Goal: Find specific page/section: Find specific page/section

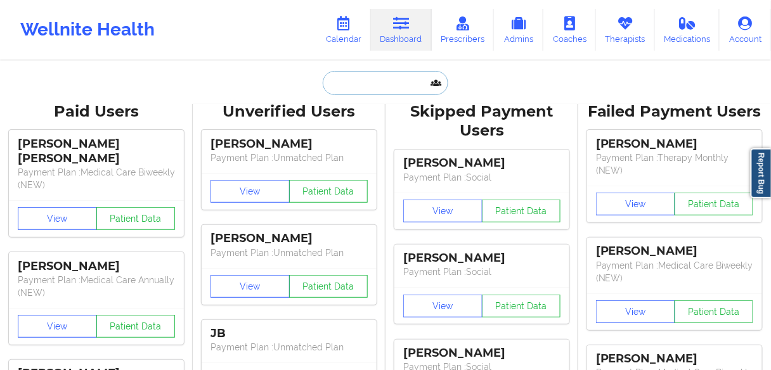
click at [360, 85] on input "text" at bounding box center [386, 83] width 126 height 24
paste input "Jacob r Covington"
type input "Jacob r Covington"
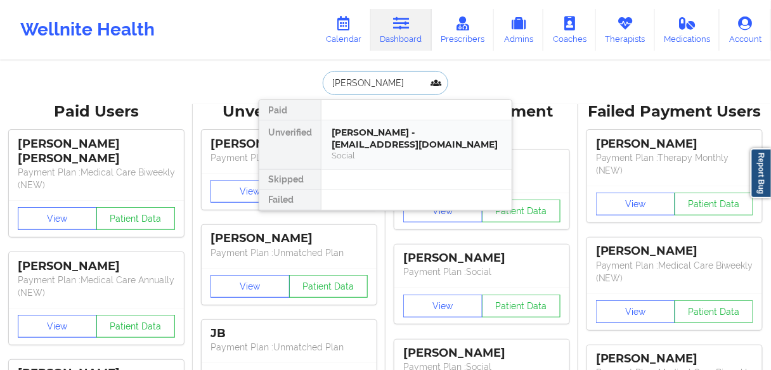
click at [357, 138] on div "Jacob r Covington - dcovington11@gmail.com" at bounding box center [417, 138] width 170 height 23
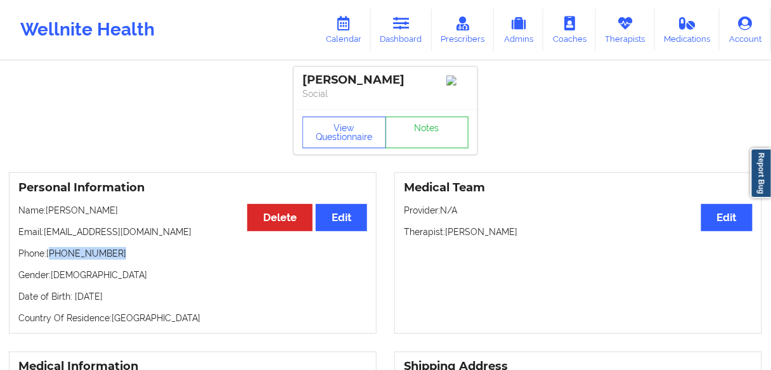
drag, startPoint x: 117, startPoint y: 258, endPoint x: 52, endPoint y: 259, distance: 64.7
click at [52, 259] on p "Phone: +1786-260-8163" at bounding box center [192, 253] width 349 height 13
copy p "1786-260-8163"
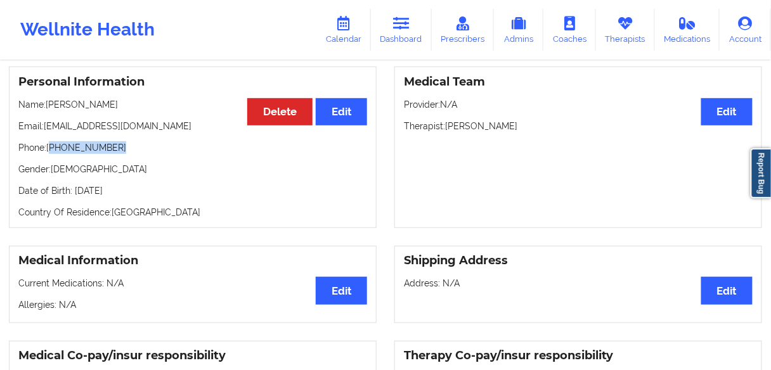
scroll to position [51, 0]
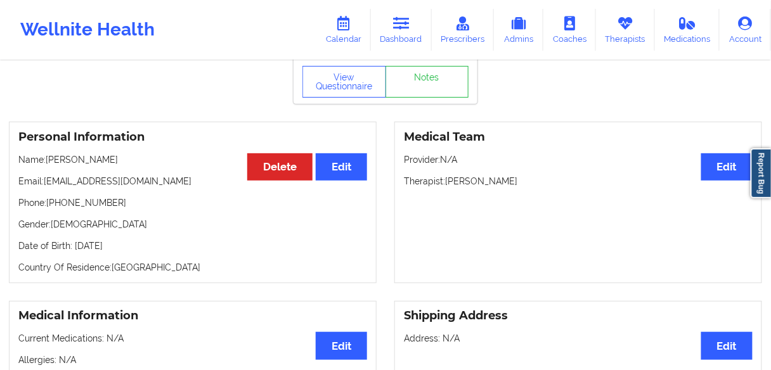
click at [99, 160] on p "Name: Jacob r Covington" at bounding box center [192, 159] width 349 height 13
copy p "Covington"
drag, startPoint x: 410, startPoint y: 39, endPoint x: 406, endPoint y: 52, distance: 13.4
click at [410, 39] on link "Dashboard" at bounding box center [401, 30] width 61 height 42
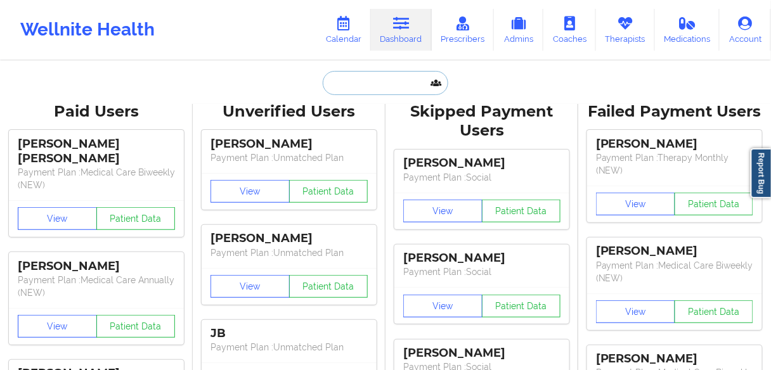
click at [354, 74] on input "text" at bounding box center [386, 83] width 126 height 24
paste input "Karlene Davis"
type input "Karlene Davis"
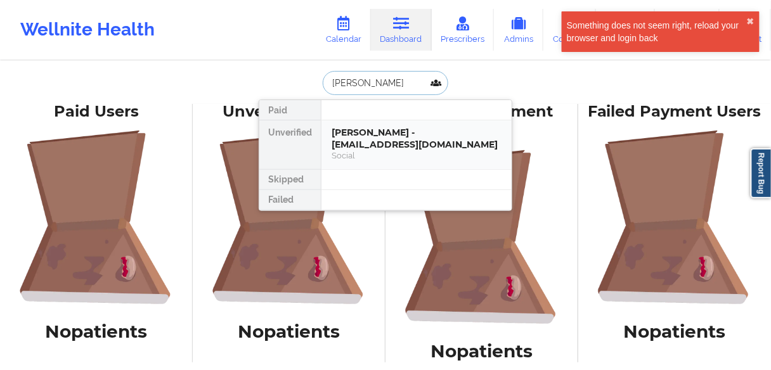
click at [355, 139] on div "Jacob r Covington - dcovington11@gmail.com" at bounding box center [417, 138] width 170 height 23
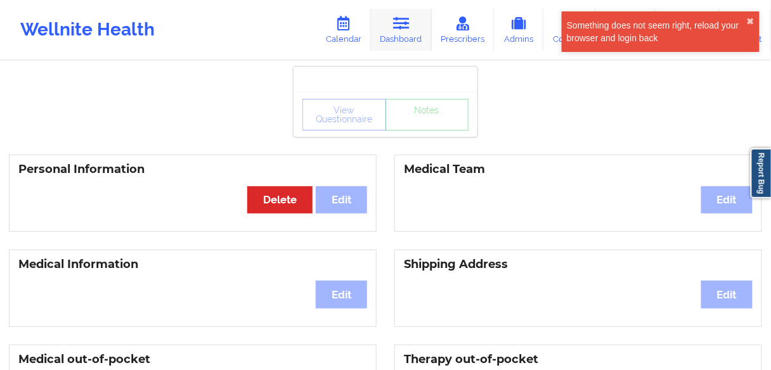
click at [405, 43] on link "Dashboard" at bounding box center [401, 30] width 61 height 42
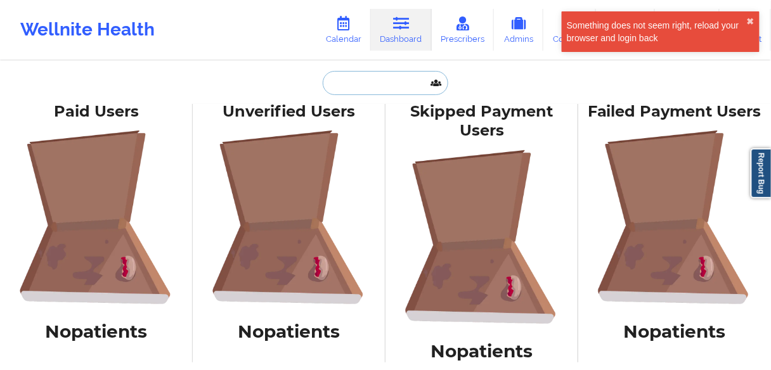
click at [356, 81] on input "text" at bounding box center [386, 83] width 126 height 24
paste input "Karlene Davis"
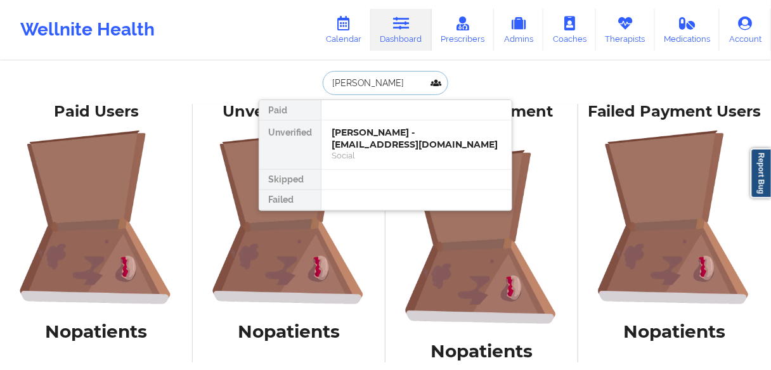
type input "Karlene Davis"
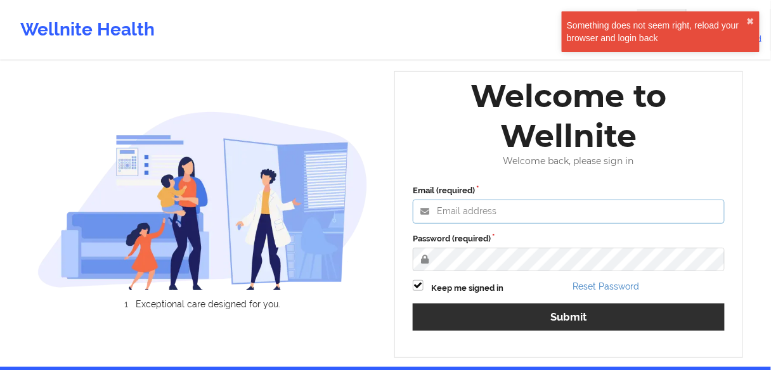
type input "grace.bugayong@wellnite.com"
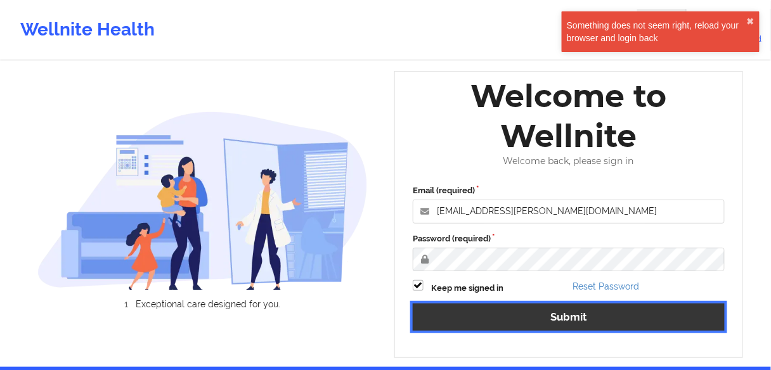
click at [468, 313] on button "Submit" at bounding box center [569, 317] width 312 height 27
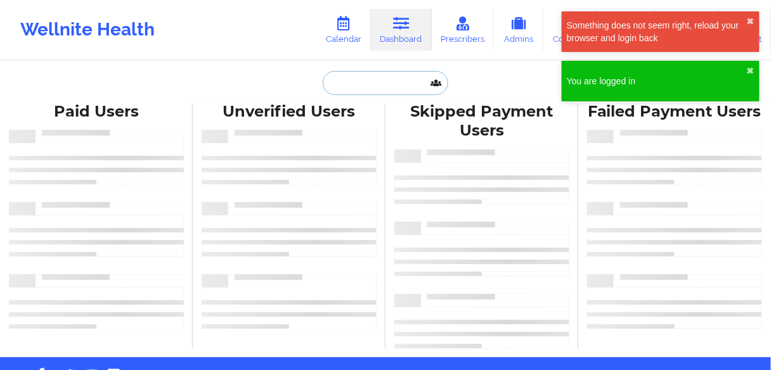
click at [385, 86] on input "text" at bounding box center [386, 83] width 126 height 24
paste input "Karlene Davis"
type input "Karlene Davis"
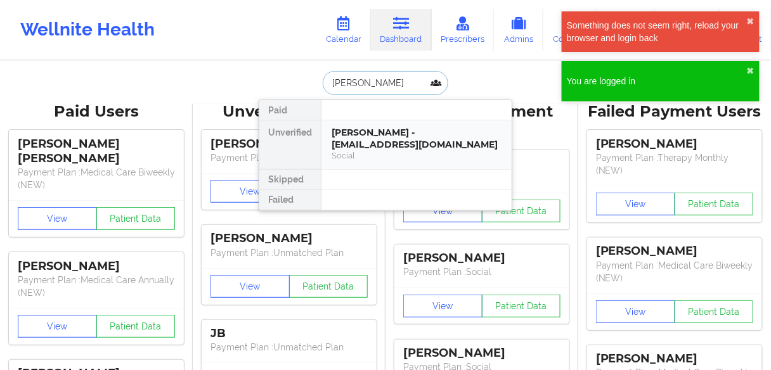
click at [352, 133] on div "Karlene Davis - klene10@gmail.com" at bounding box center [417, 138] width 170 height 23
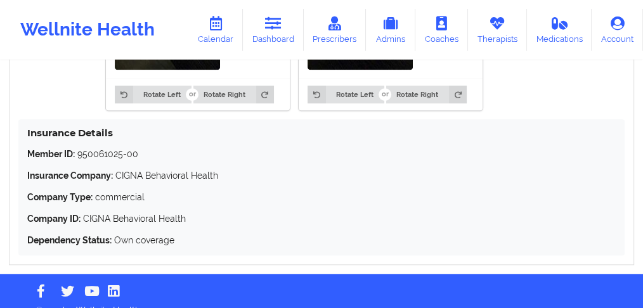
scroll to position [1221, 0]
